Goal: Check status

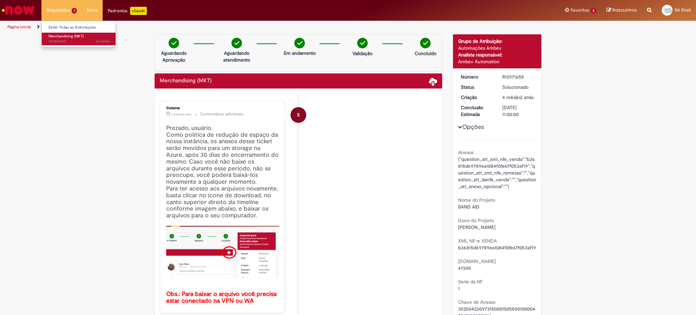
click at [55, 36] on span "Merchandising (MKT)" at bounding box center [66, 36] width 35 height 5
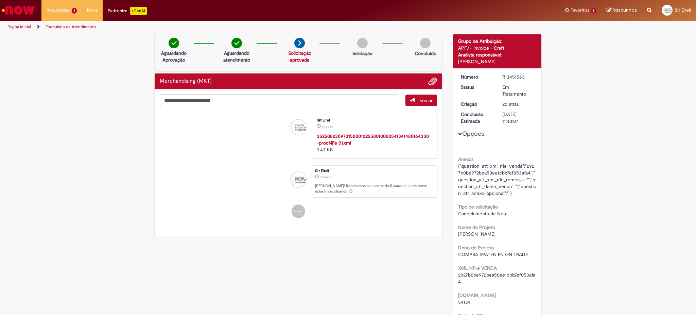
drag, startPoint x: 601, startPoint y: 105, endPoint x: 636, endPoint y: 69, distance: 49.7
drag, startPoint x: 498, startPoint y: 88, endPoint x: 530, endPoint y: 93, distance: 31.7
click at [530, 93] on div "Em Tratamento" at bounding box center [518, 91] width 32 height 14
